Goal: Task Accomplishment & Management: Use online tool/utility

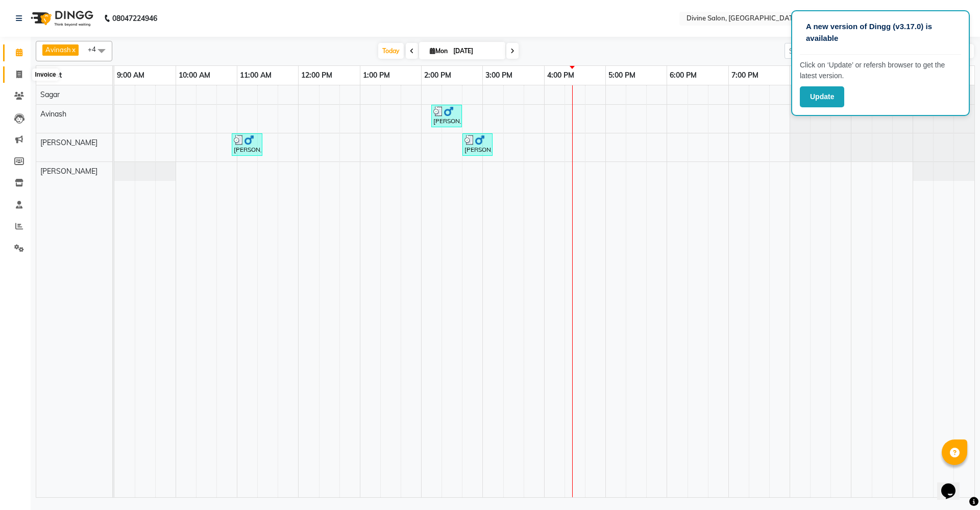
click at [16, 75] on icon at bounding box center [19, 74] width 6 height 8
select select "service"
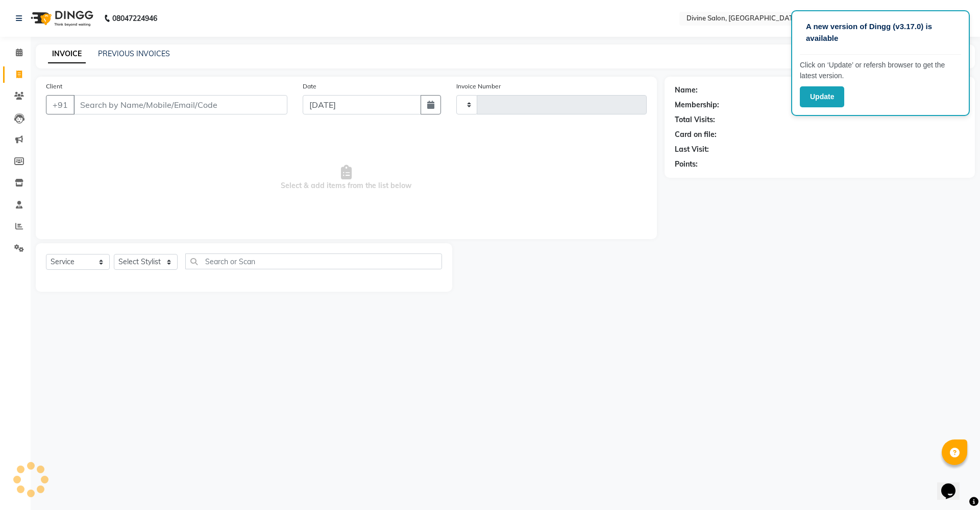
type input "1491"
select select "745"
click at [164, 258] on select "Select Stylist" at bounding box center [146, 262] width 64 height 16
select select "11820"
click at [114, 254] on select "Select Stylist [PERSON_NAME] Pooja [PERSON_NAME] pooja [PERSON_NAME] [PERSON_NA…" at bounding box center [146, 262] width 64 height 16
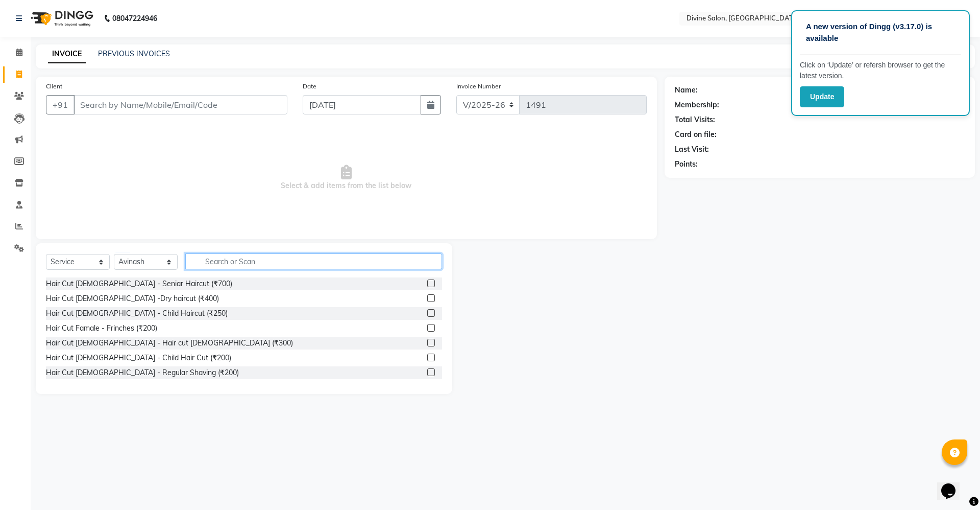
click at [209, 263] on input "text" at bounding box center [313, 261] width 257 height 16
type input "wash"
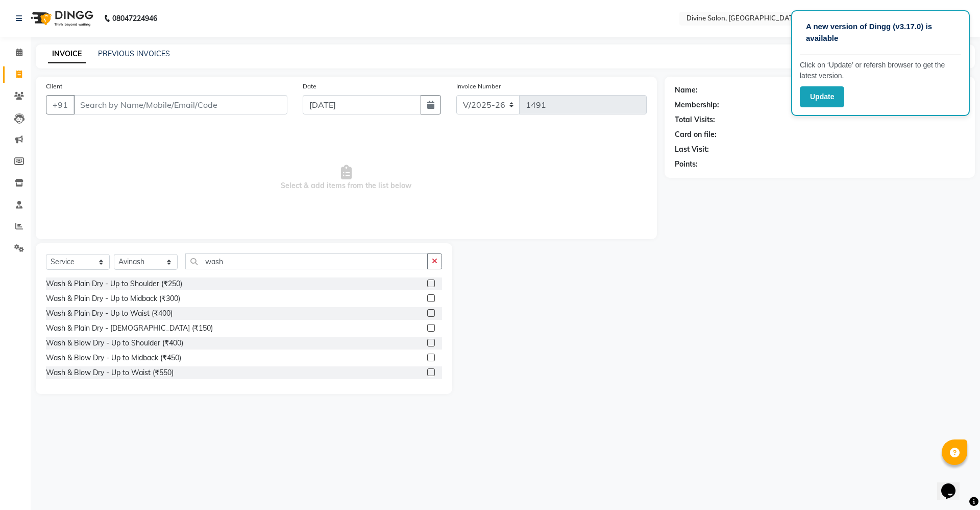
click at [427, 358] on label at bounding box center [431, 357] width 8 height 8
click at [427, 358] on input "checkbox" at bounding box center [430, 357] width 7 height 7
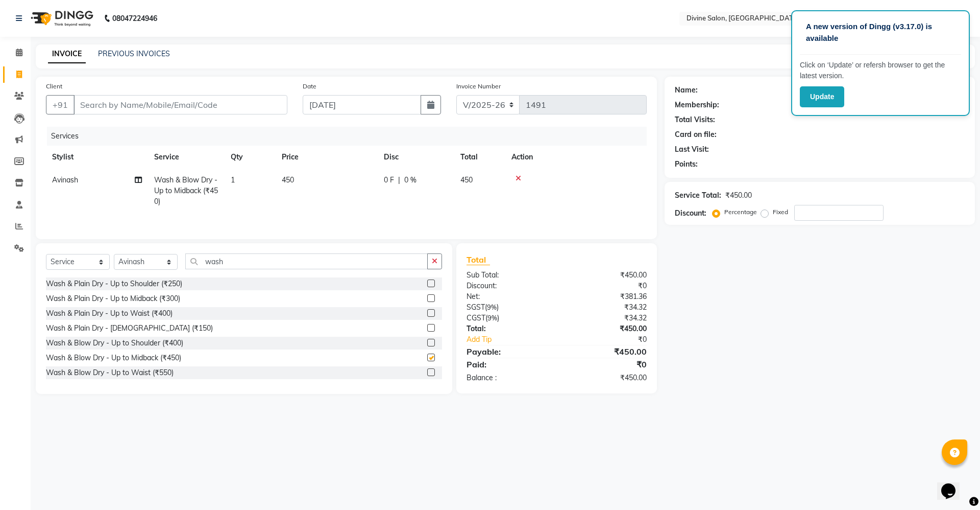
checkbox input "false"
click at [262, 108] on input "Client" at bounding box center [181, 104] width 214 height 19
click at [263, 105] on input "Client" at bounding box center [181, 104] width 214 height 19
click at [224, 105] on input "Client" at bounding box center [181, 104] width 214 height 19
click at [231, 103] on input "Client" at bounding box center [181, 104] width 214 height 19
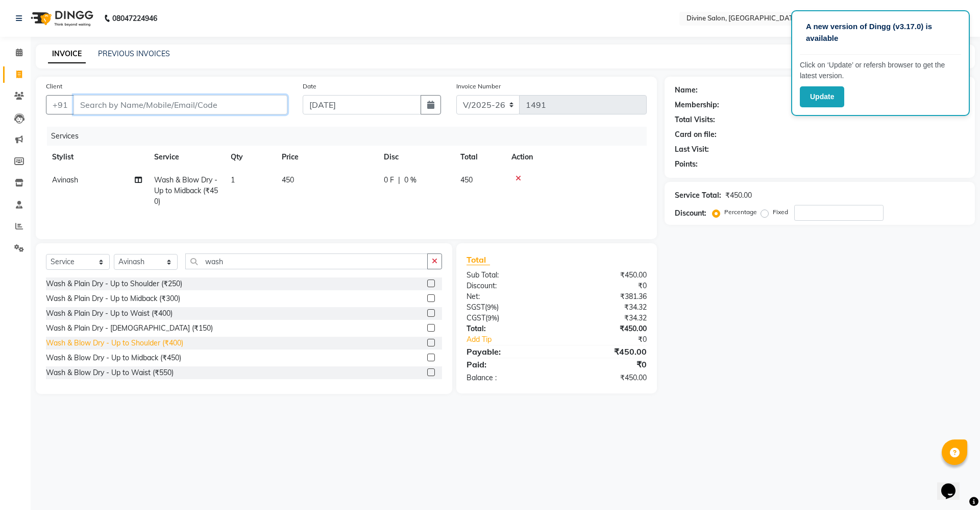
scroll to position [2, 0]
click at [427, 372] on label at bounding box center [431, 371] width 8 height 8
click at [427, 372] on input "checkbox" at bounding box center [430, 371] width 7 height 7
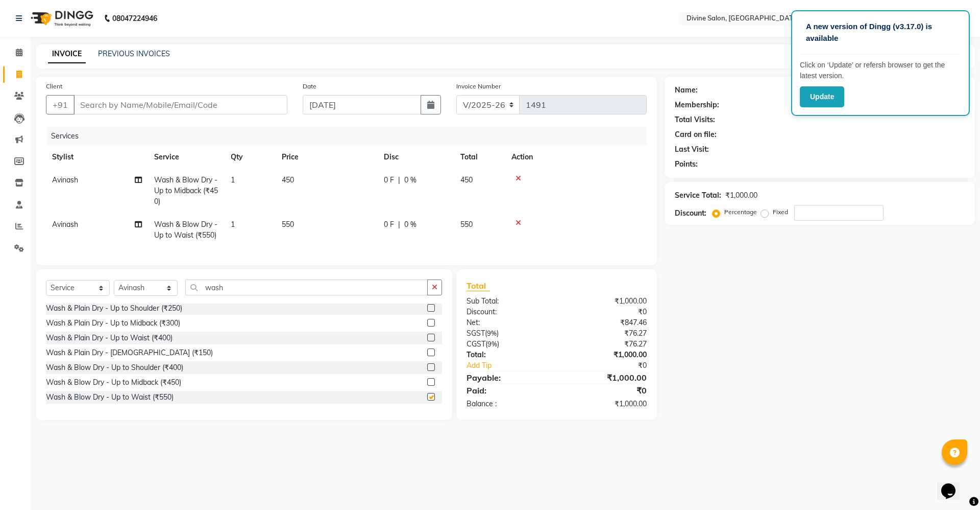
checkbox input "false"
click at [517, 177] on icon at bounding box center [519, 178] width 6 height 7
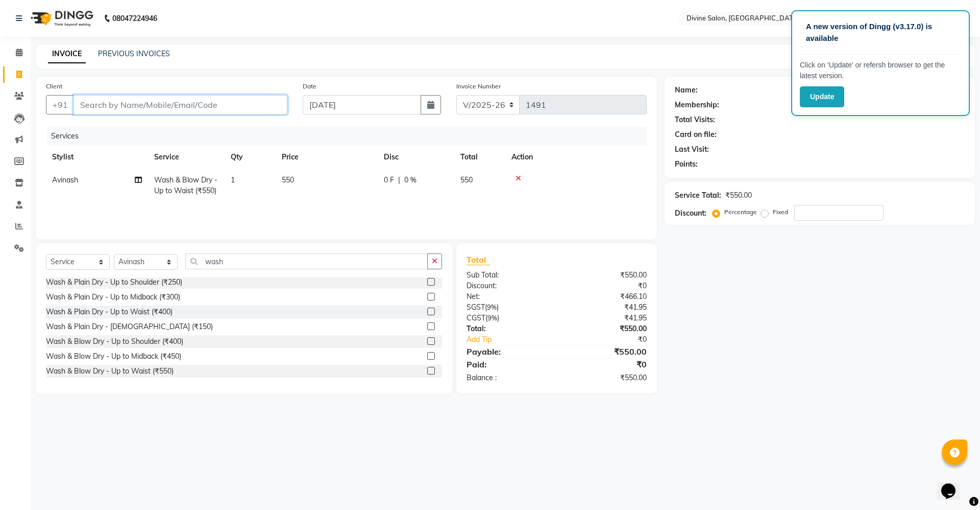
click at [246, 104] on input "Client" at bounding box center [181, 104] width 214 height 19
type input "9"
type input "0"
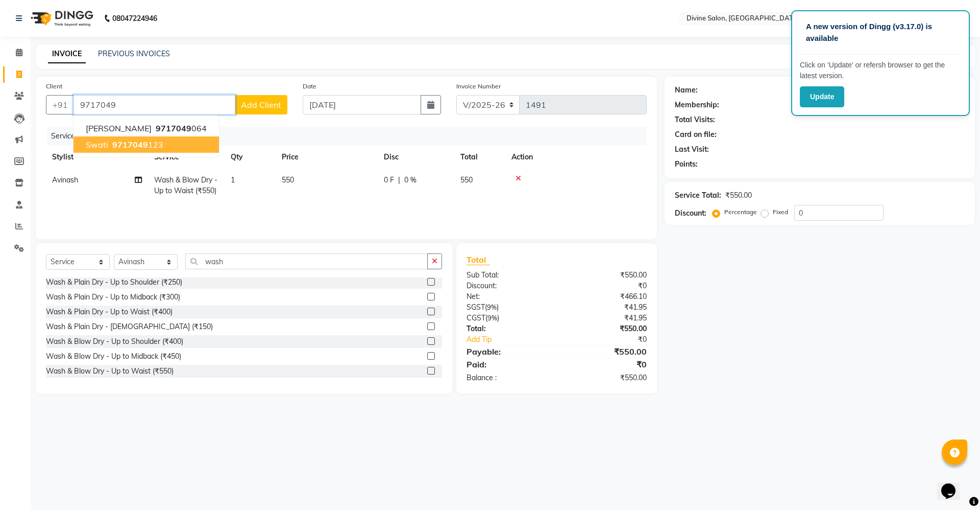
click at [137, 150] on button "swati 9717049 123" at bounding box center [147, 144] width 146 height 16
type input "9717049123"
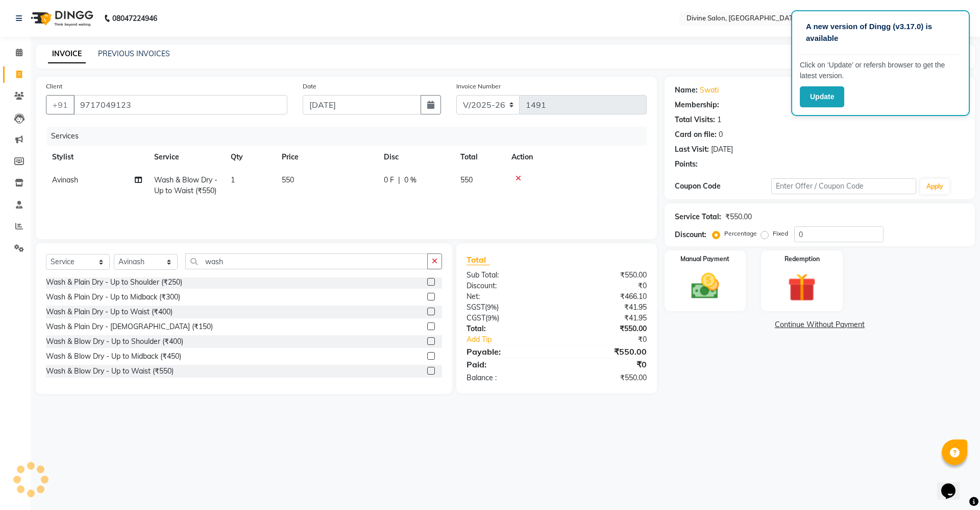
select select "1: Object"
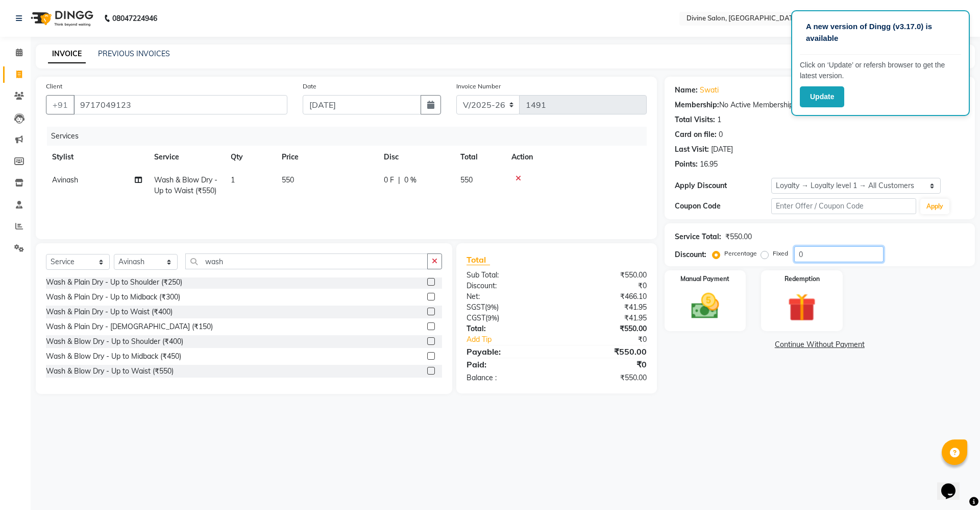
click at [836, 258] on input "0" at bounding box center [838, 254] width 89 height 16
type input "15"
click at [706, 304] on img at bounding box center [705, 306] width 47 height 34
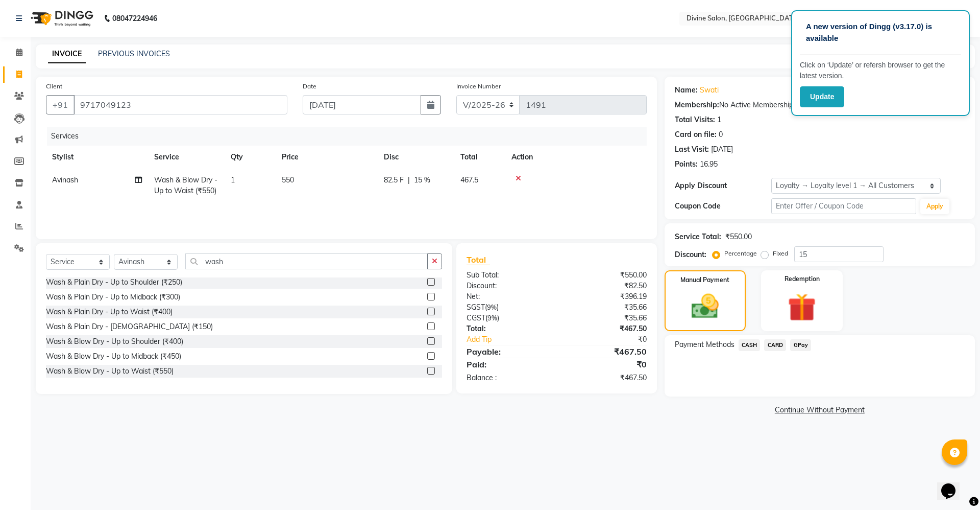
click at [800, 344] on span "GPay" at bounding box center [800, 345] width 21 height 12
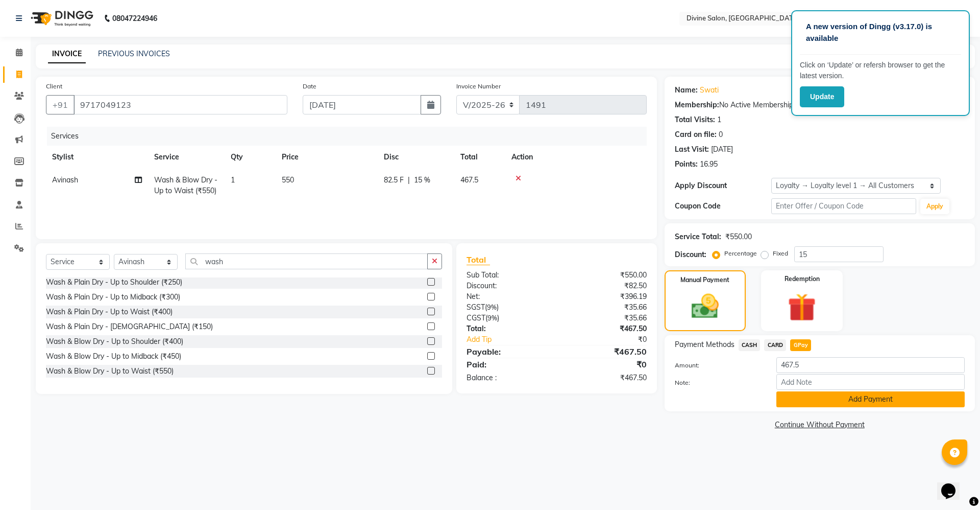
click at [905, 393] on button "Add Payment" at bounding box center [871, 399] width 188 height 16
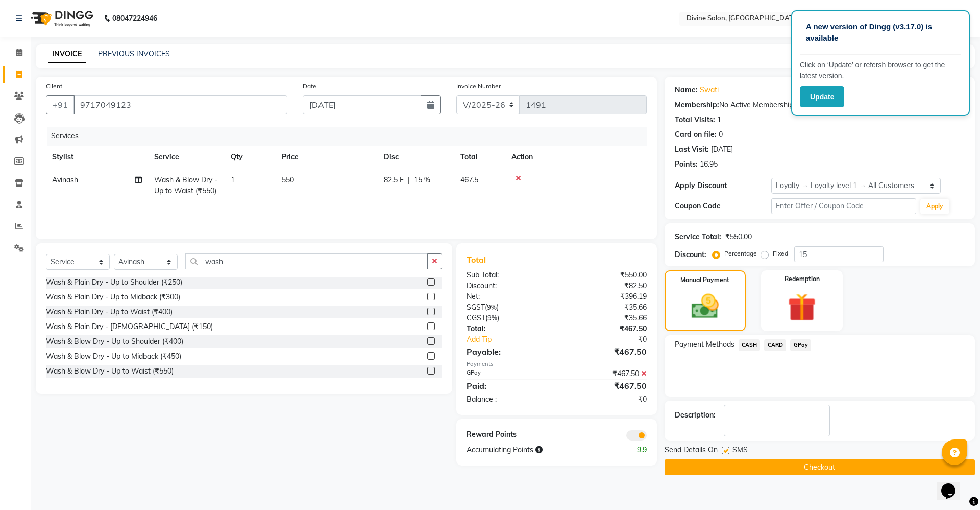
click at [811, 469] on button "Checkout" at bounding box center [820, 467] width 310 height 16
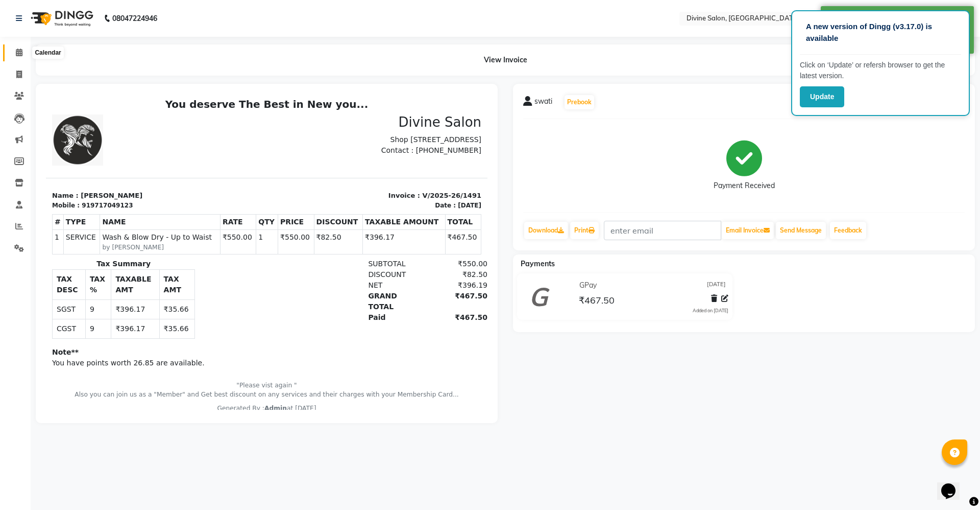
click at [21, 52] on icon at bounding box center [19, 53] width 7 height 8
